Goal: Navigation & Orientation: Find specific page/section

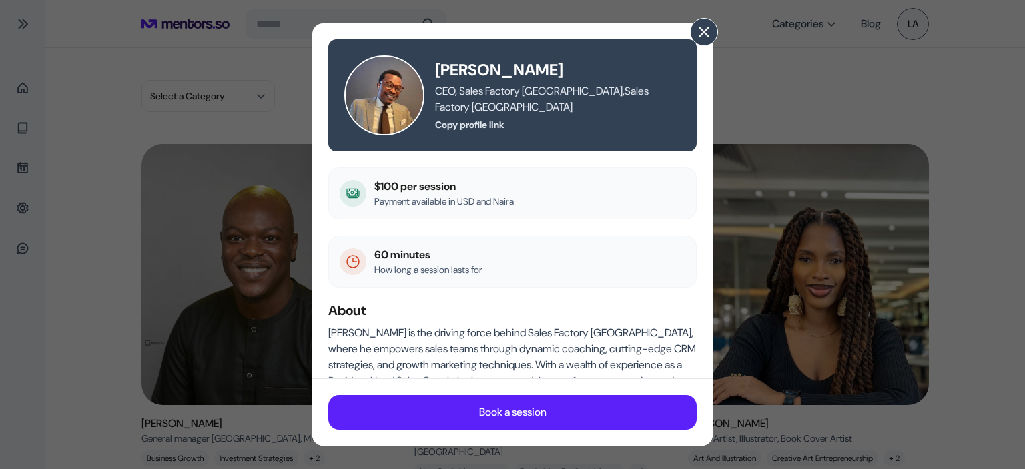
click at [707, 29] on span at bounding box center [704, 32] width 15 height 15
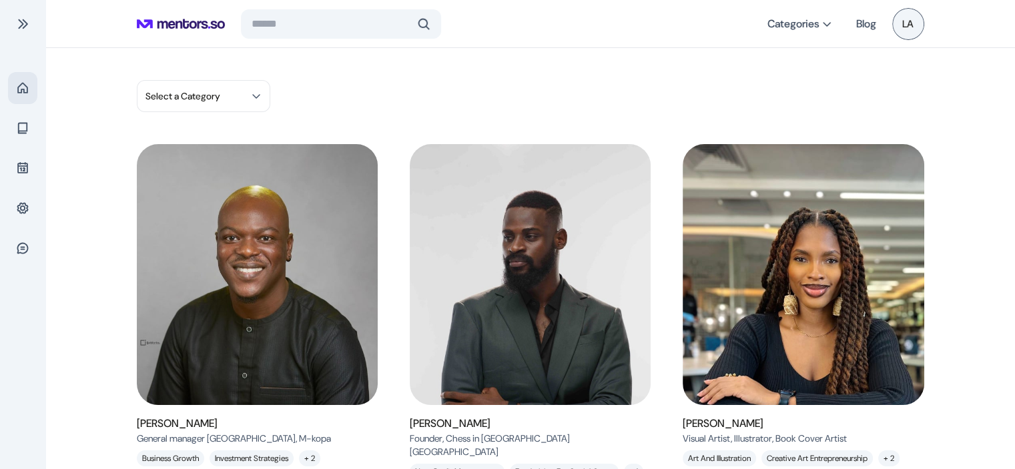
click at [21, 87] on span at bounding box center [22, 87] width 13 height 13
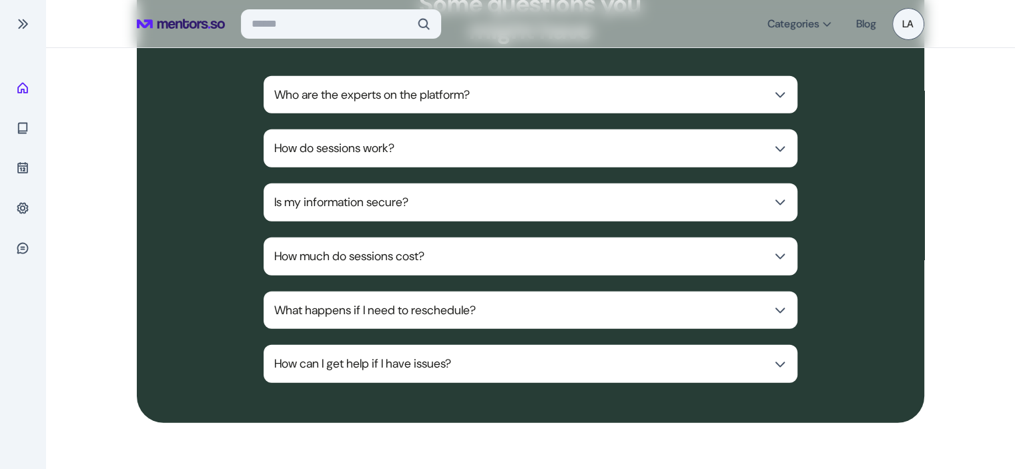
scroll to position [3644, 0]
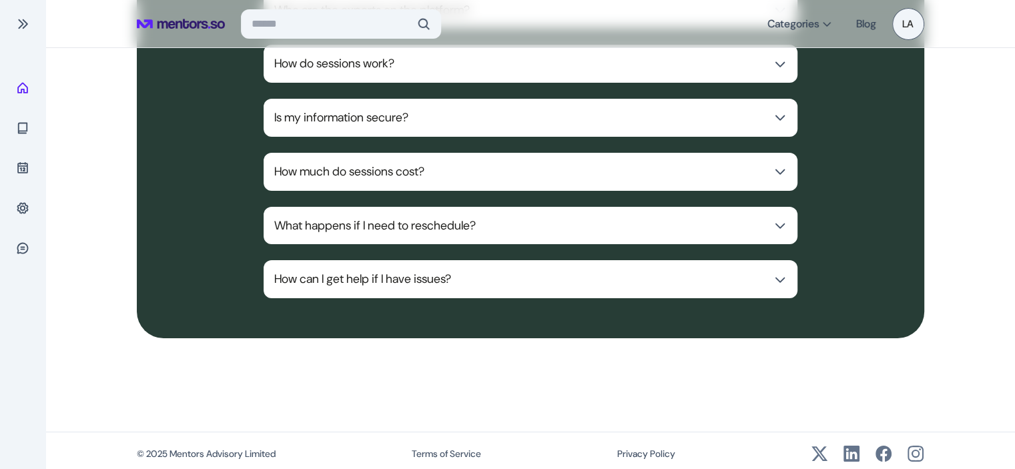
click at [820, 447] on icon at bounding box center [820, 454] width 16 height 15
